Goal: Task Accomplishment & Management: Use online tool/utility

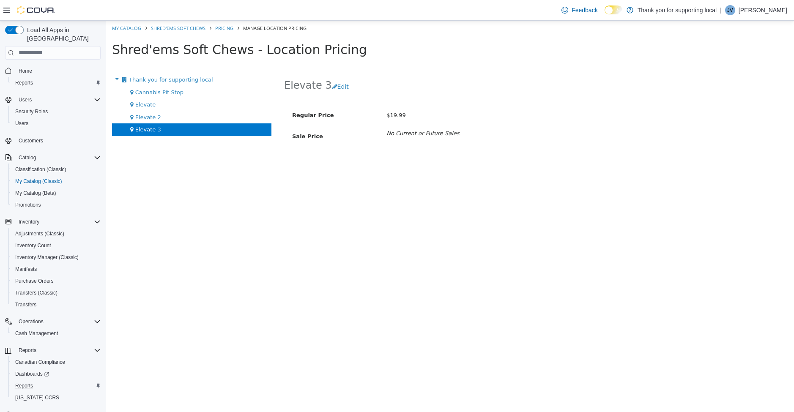
click at [21, 383] on span "Reports" at bounding box center [24, 386] width 18 height 7
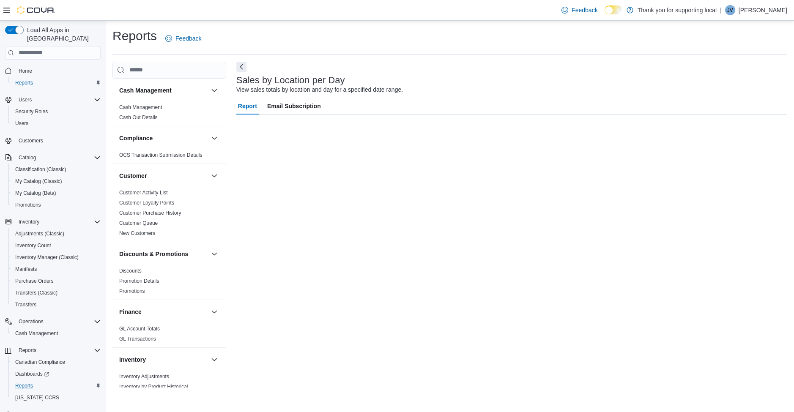
click at [24, 383] on span "Reports" at bounding box center [24, 386] width 18 height 7
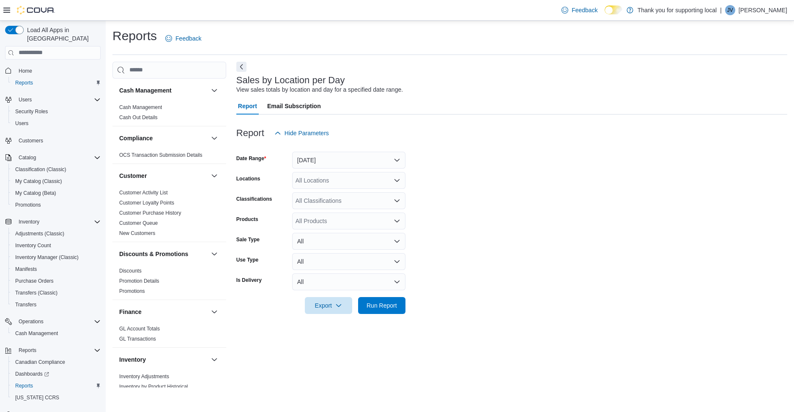
click at [314, 160] on button "[DATE]" at bounding box center [348, 160] width 113 height 17
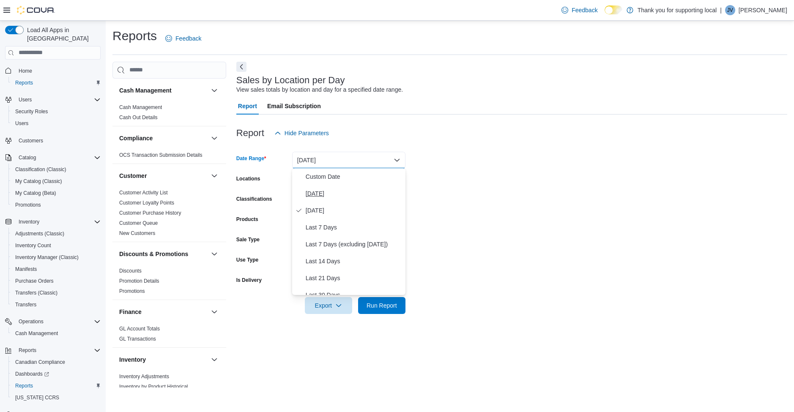
click at [308, 193] on span "[DATE]" at bounding box center [354, 194] width 96 height 10
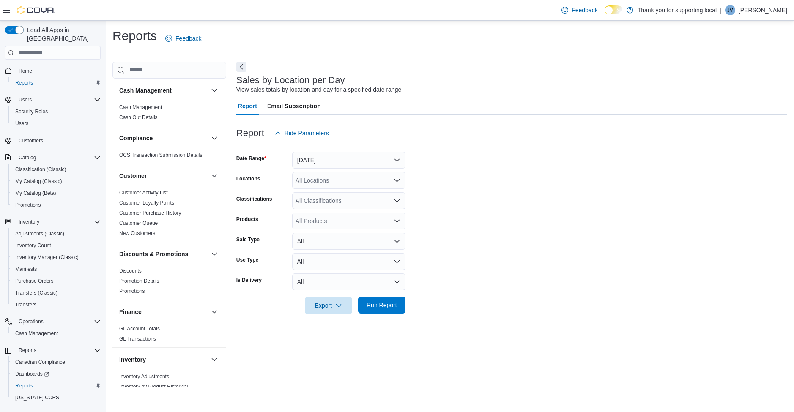
click at [382, 310] on span "Run Report" at bounding box center [381, 305] width 37 height 17
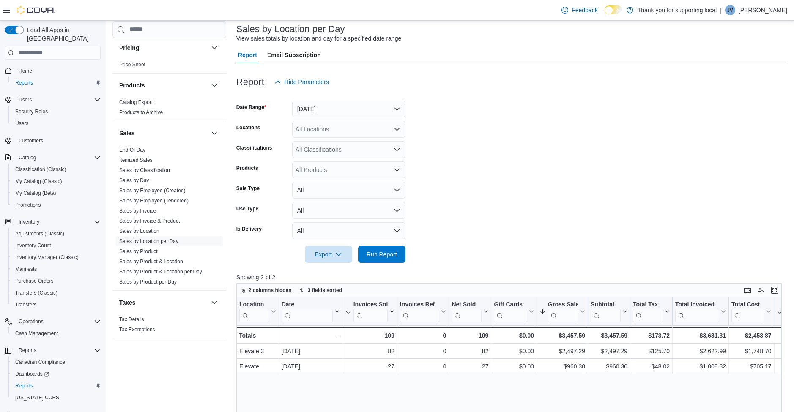
scroll to position [506, 0]
click at [155, 229] on link "Sales by Location" at bounding box center [139, 231] width 40 height 6
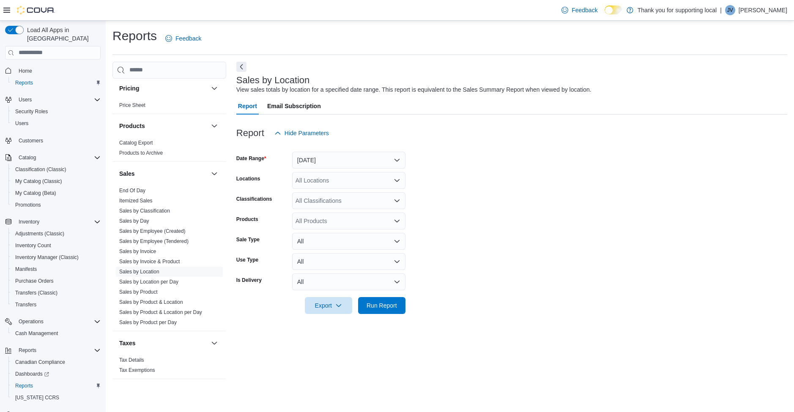
click at [360, 159] on button "[DATE]" at bounding box center [348, 160] width 113 height 17
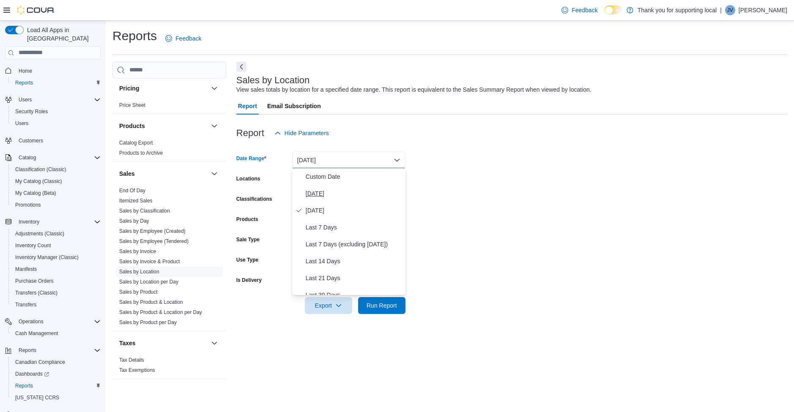
click at [303, 194] on button "[DATE]" at bounding box center [348, 193] width 113 height 17
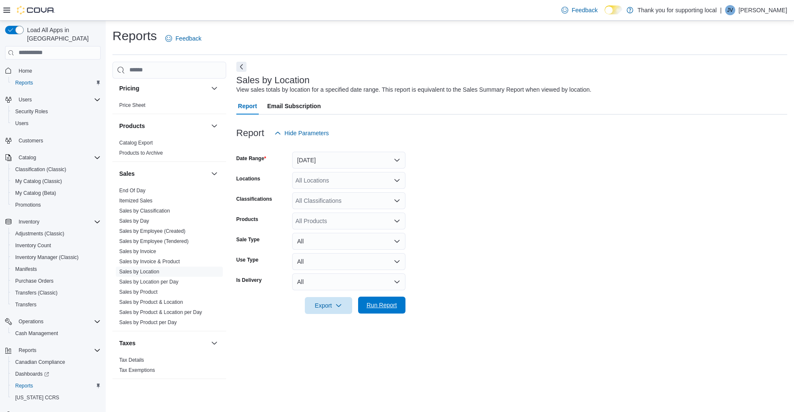
click at [379, 306] on span "Run Report" at bounding box center [382, 305] width 30 height 8
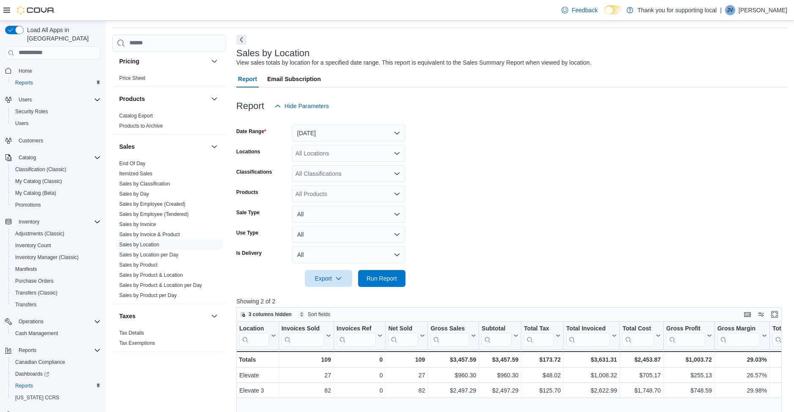
scroll to position [52, 0]
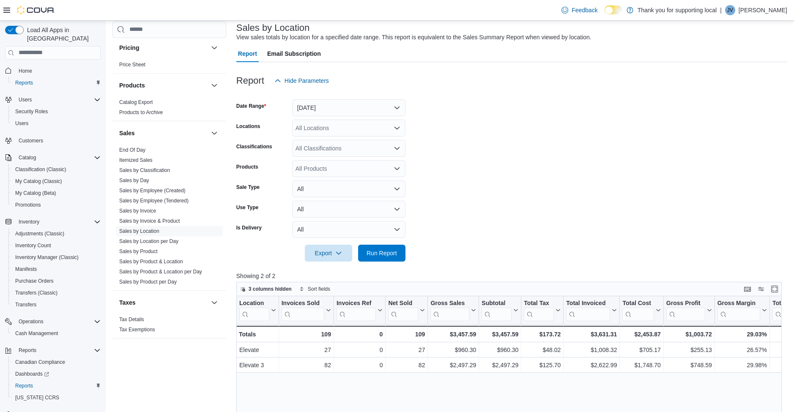
click at [528, 203] on form "Date Range [DATE] Locations All Locations Classifications All Classifications P…" at bounding box center [511, 175] width 551 height 173
click at [362, 109] on button "[DATE]" at bounding box center [348, 107] width 113 height 17
click at [320, 159] on span "[DATE]" at bounding box center [354, 158] width 96 height 10
click at [386, 253] on span "Run Report" at bounding box center [382, 253] width 30 height 8
click at [364, 108] on button "[DATE]" at bounding box center [348, 107] width 113 height 17
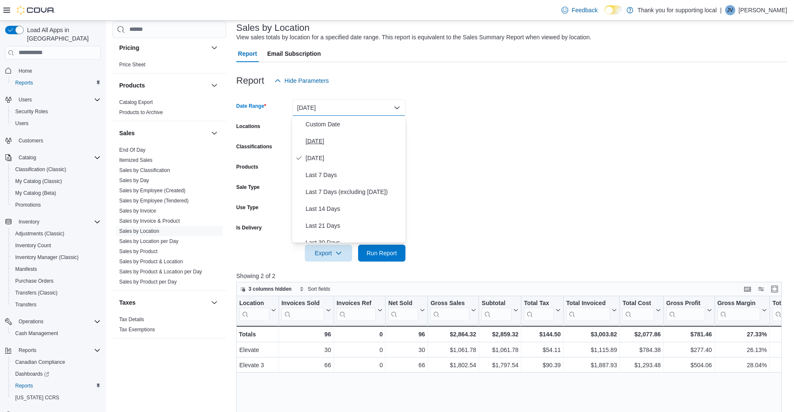
click at [329, 141] on span "[DATE]" at bounding box center [354, 141] width 96 height 10
click at [392, 251] on span "Run Report" at bounding box center [382, 253] width 30 height 8
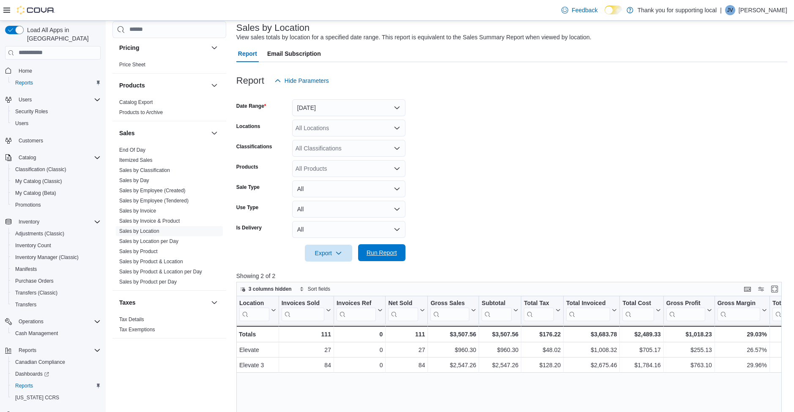
click at [387, 253] on span "Run Report" at bounding box center [382, 253] width 30 height 8
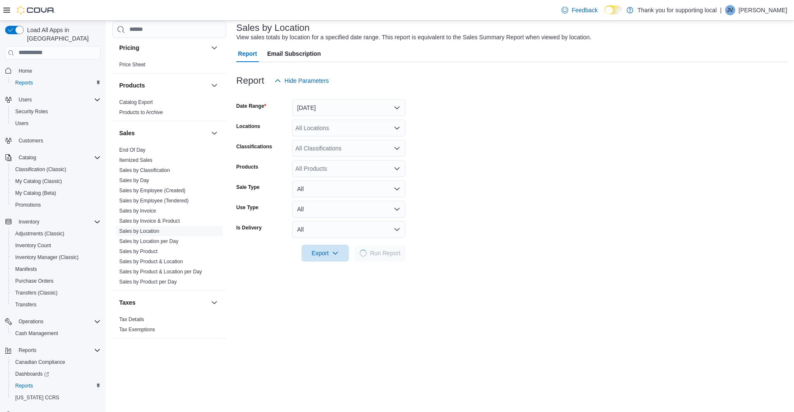
click at [497, 104] on form "Date Range [DATE] Locations All Locations Classifications All Classifications P…" at bounding box center [511, 175] width 551 height 173
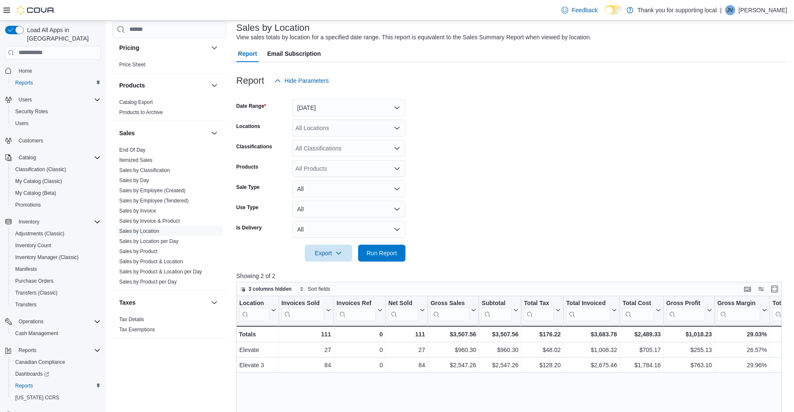
click at [351, 113] on button "[DATE]" at bounding box center [348, 107] width 113 height 17
click at [325, 195] on button "Month To Date" at bounding box center [348, 200] width 113 height 17
click at [384, 258] on span "Run Report" at bounding box center [381, 252] width 37 height 17
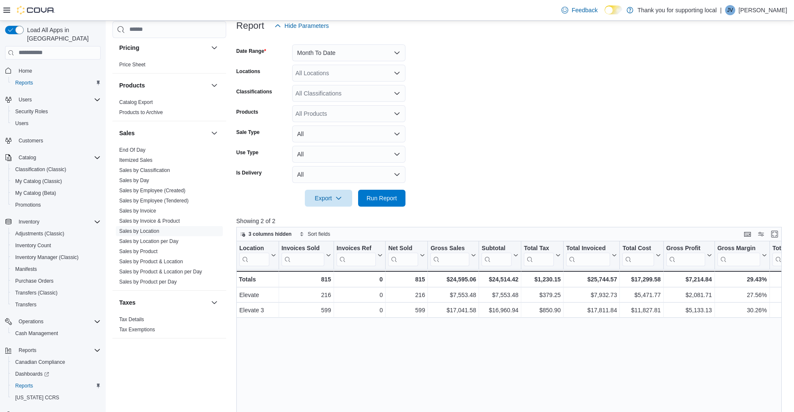
scroll to position [74, 0]
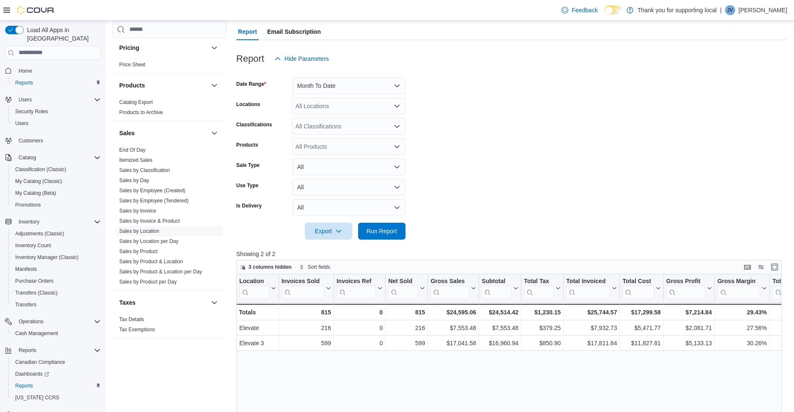
click at [322, 87] on button "Month To Date" at bounding box center [348, 85] width 113 height 17
click at [319, 123] on span "[DATE]" at bounding box center [354, 119] width 96 height 10
click at [384, 232] on span "Run Report" at bounding box center [382, 231] width 30 height 8
